Goal: Task Accomplishment & Management: Manage account settings

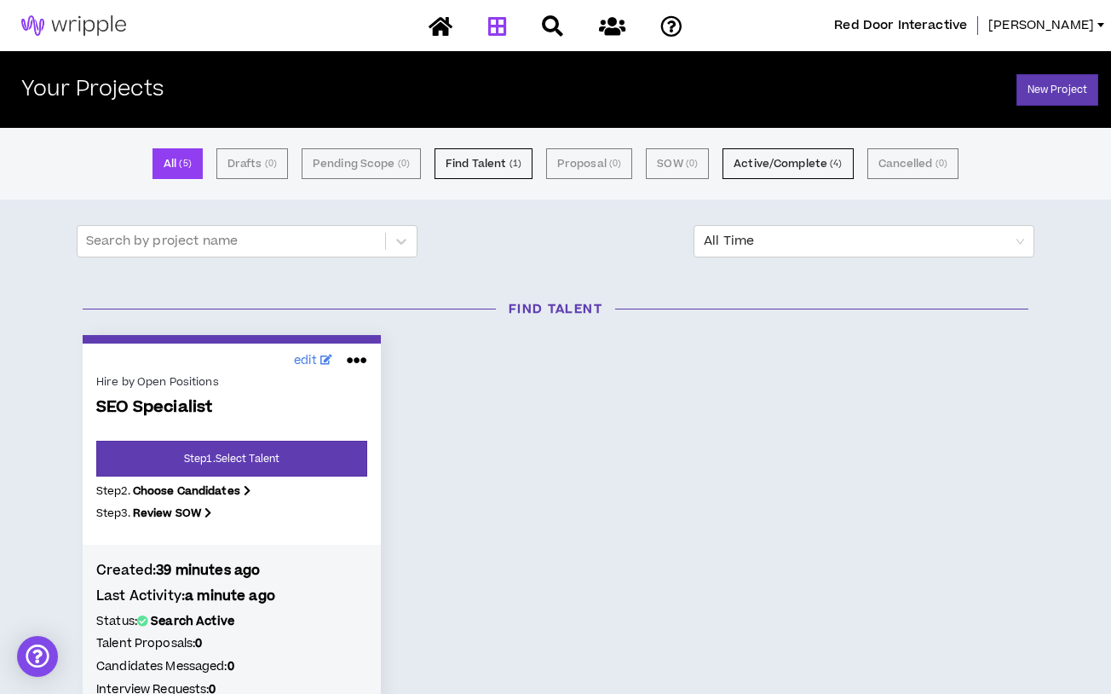
scroll to position [256, 0]
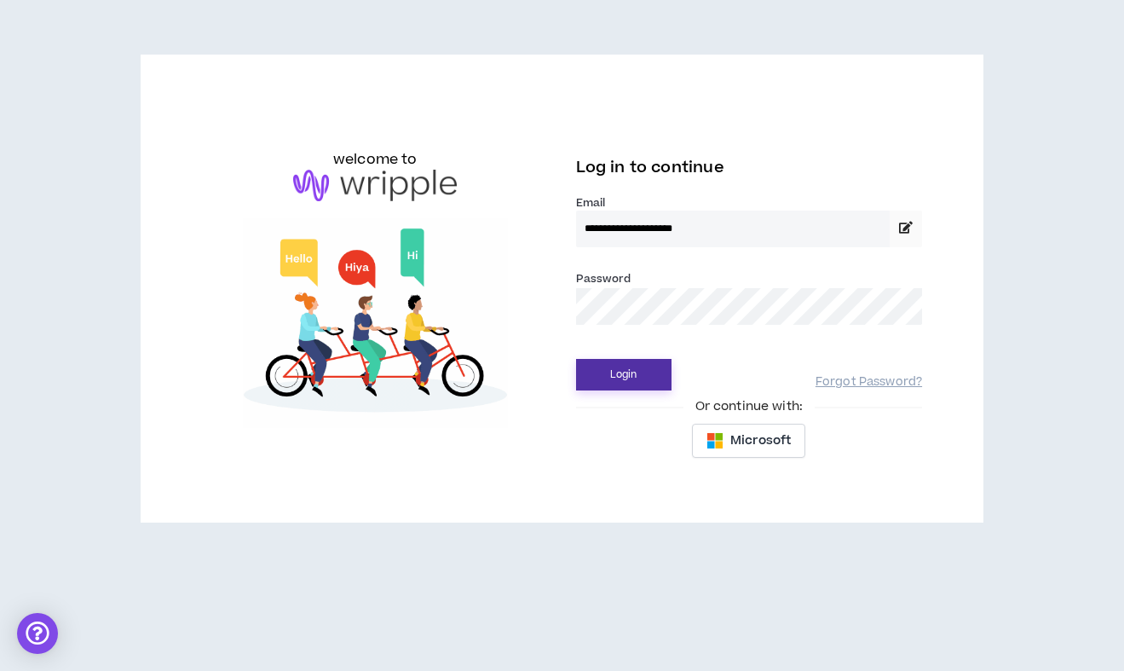
click at [601, 370] on button "Login" at bounding box center [623, 375] width 95 height 32
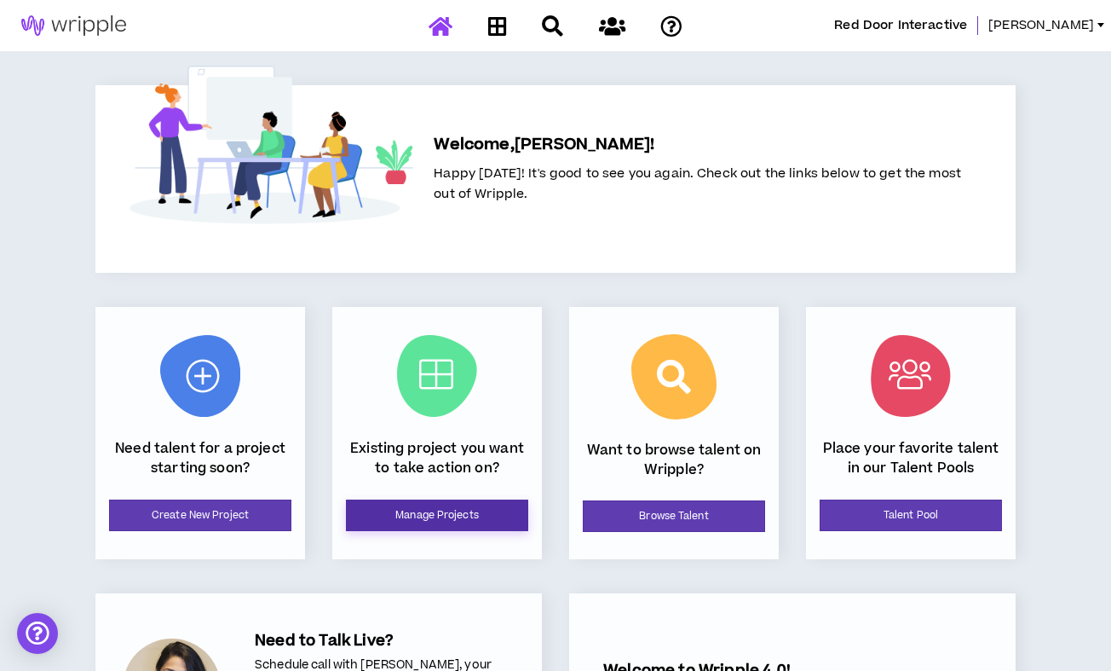
click at [421, 522] on link "Manage Projects" at bounding box center [437, 515] width 182 height 32
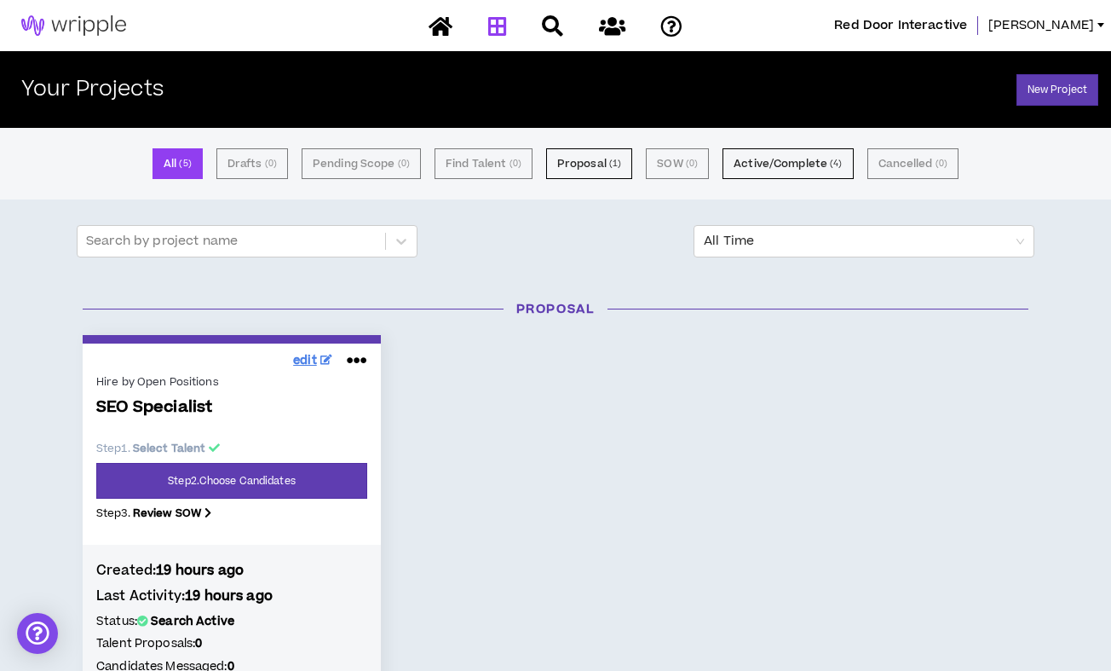
click at [324, 359] on icon at bounding box center [326, 359] width 12 height 10
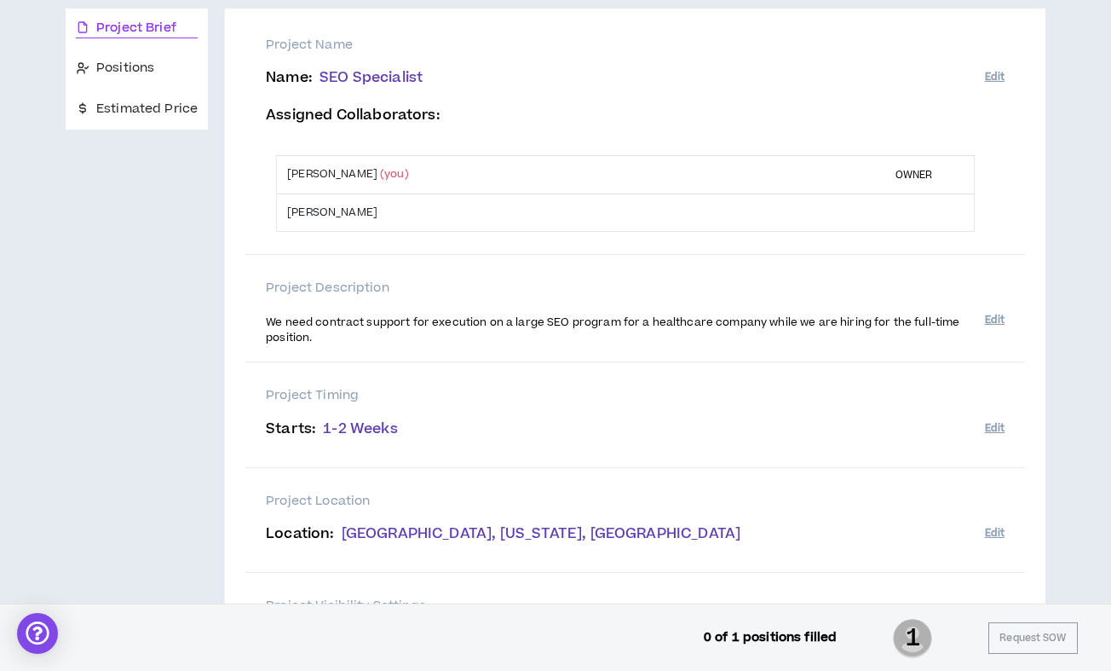
scroll to position [170, 0]
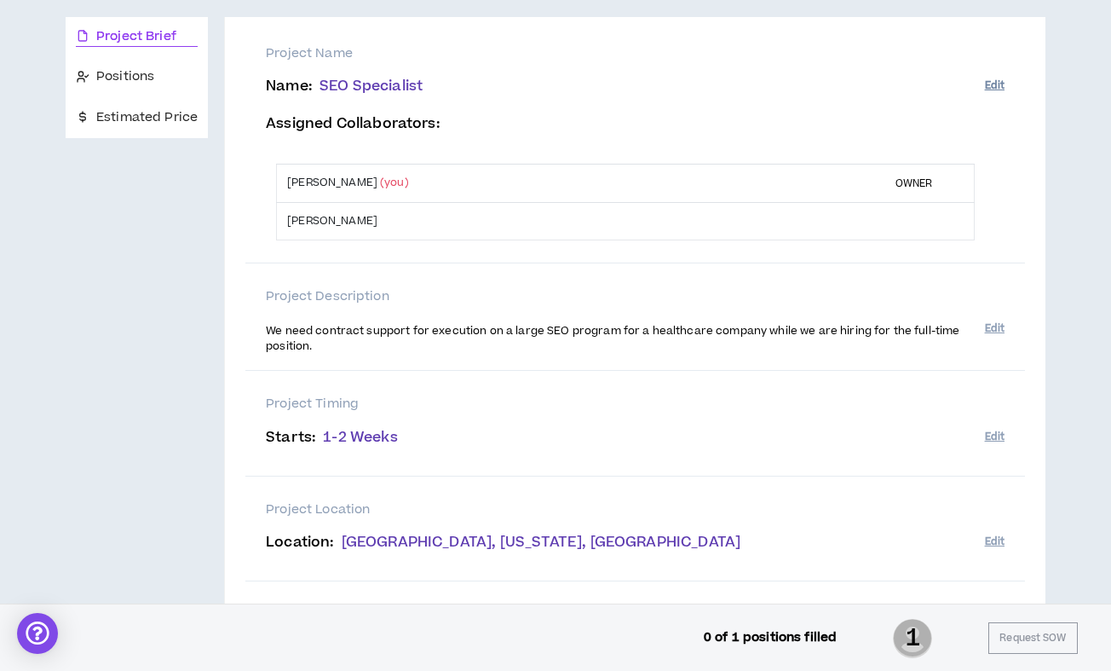
click at [1000, 82] on button "Edit" at bounding box center [995, 86] width 20 height 28
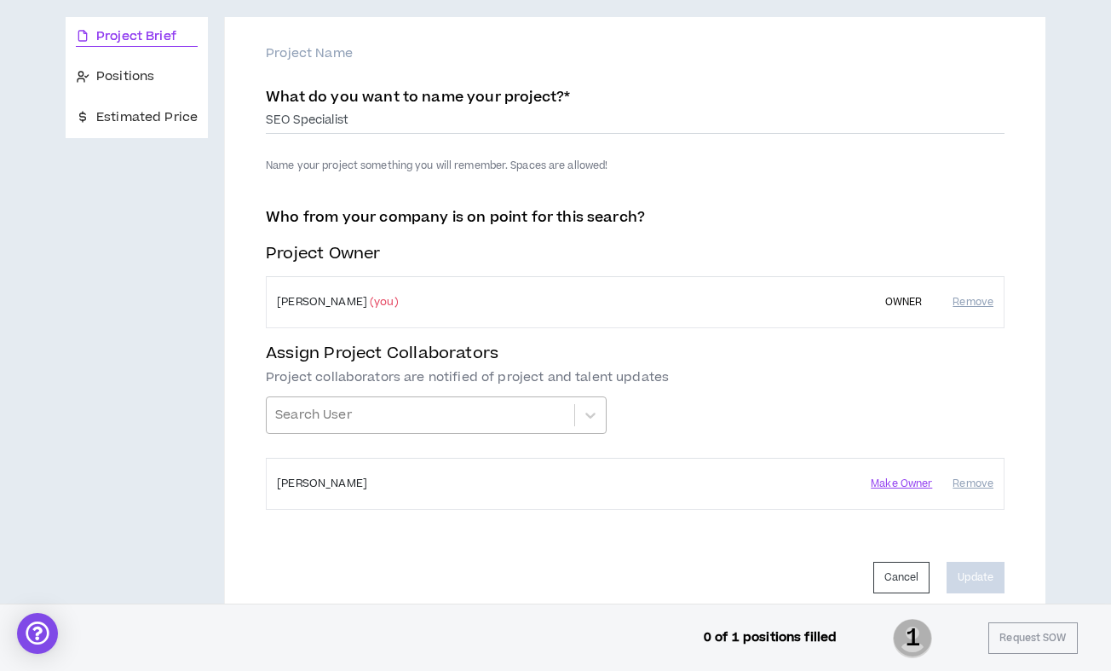
click at [406, 418] on div at bounding box center [420, 414] width 291 height 29
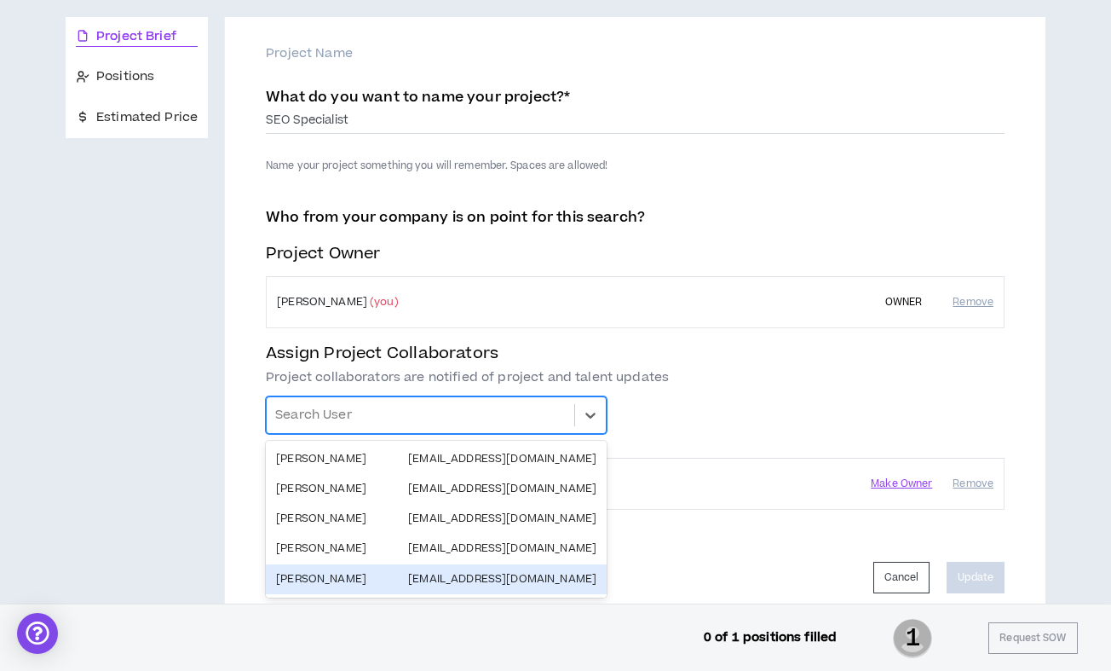
click at [376, 573] on div "Angie Stuart astuart@reddoor.biz" at bounding box center [436, 579] width 320 height 16
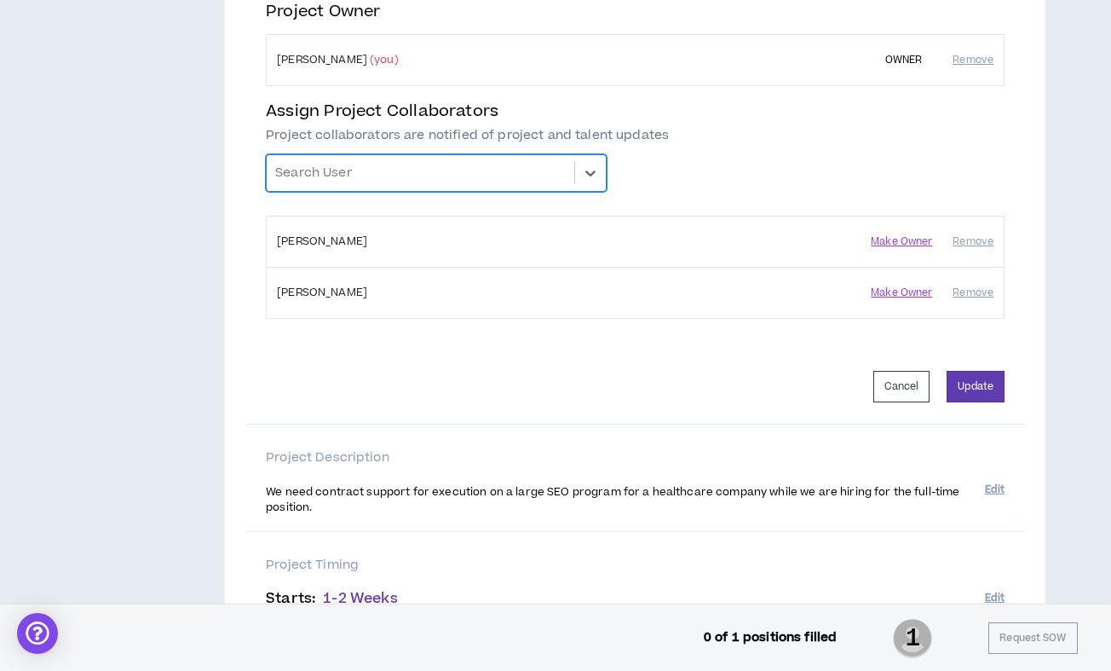
scroll to position [404, 0]
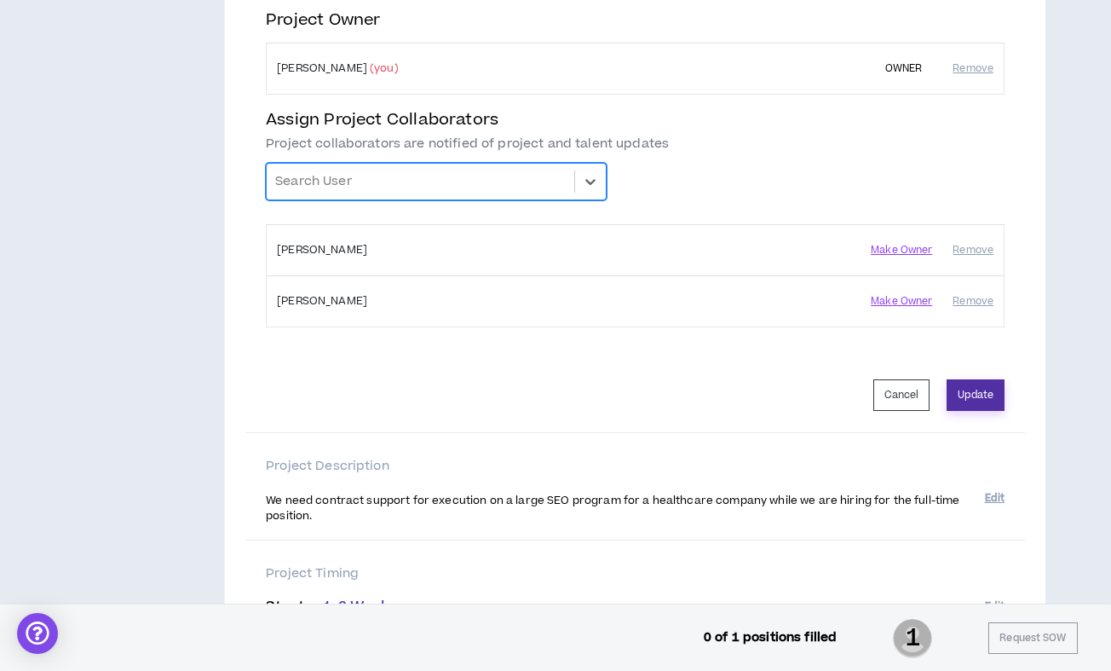
click at [979, 384] on button "Update" at bounding box center [976, 395] width 58 height 32
